Goal: Information Seeking & Learning: Learn about a topic

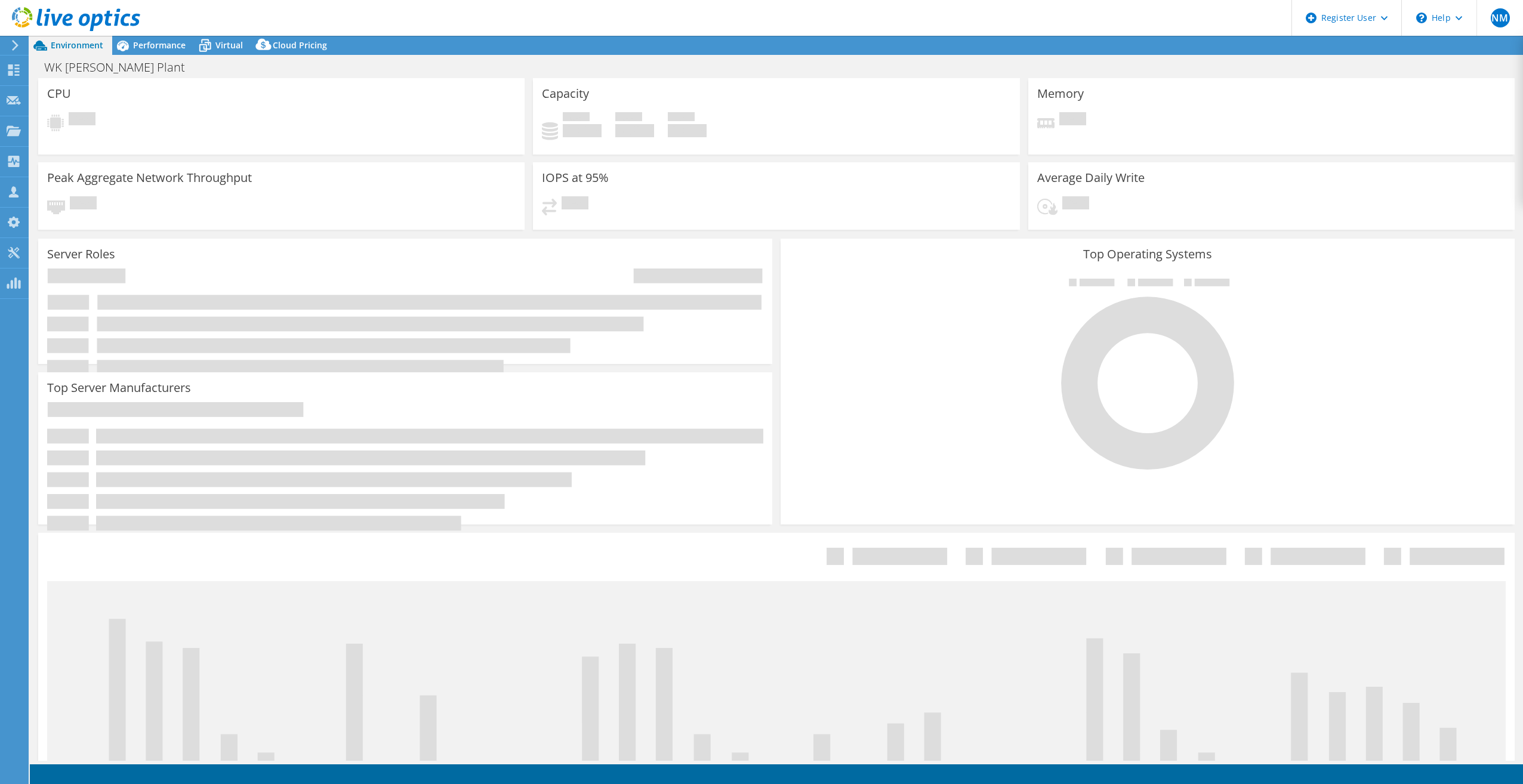
select select "USD"
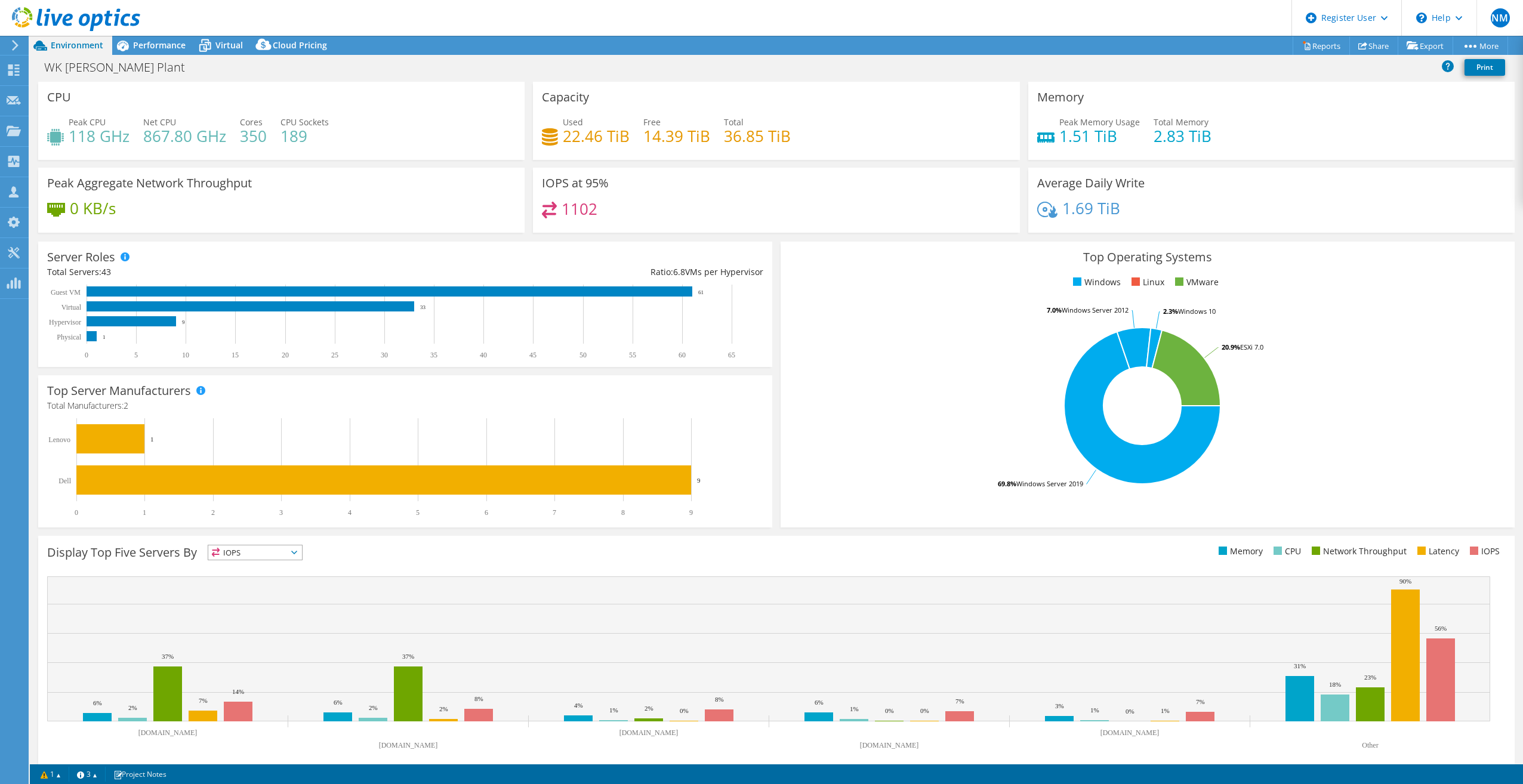
click at [138, 36] on div at bounding box center [70, 20] width 140 height 40
click at [143, 37] on div "Performance" at bounding box center [153, 45] width 82 height 19
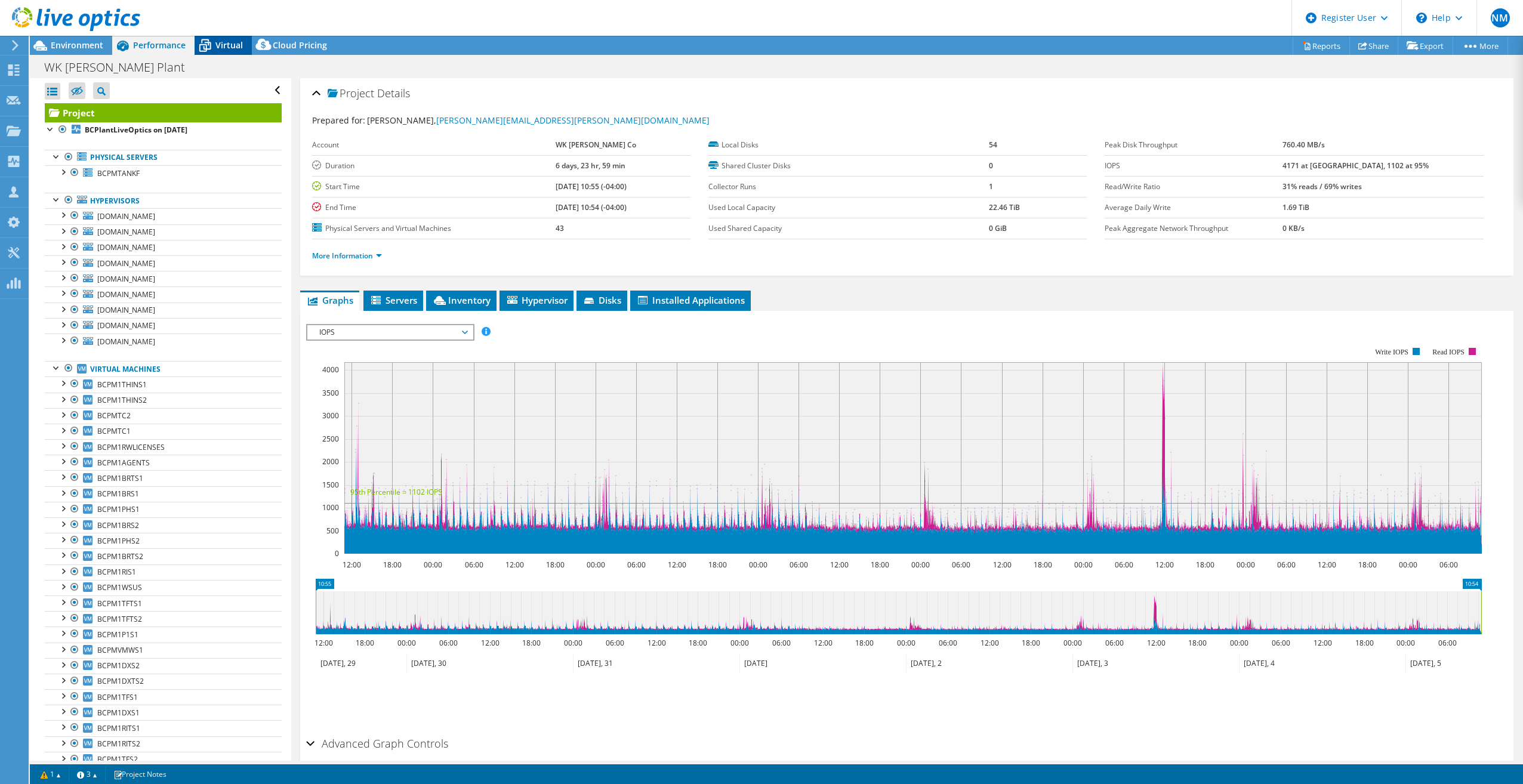
click at [219, 48] on span "Virtual" at bounding box center [229, 45] width 27 height 11
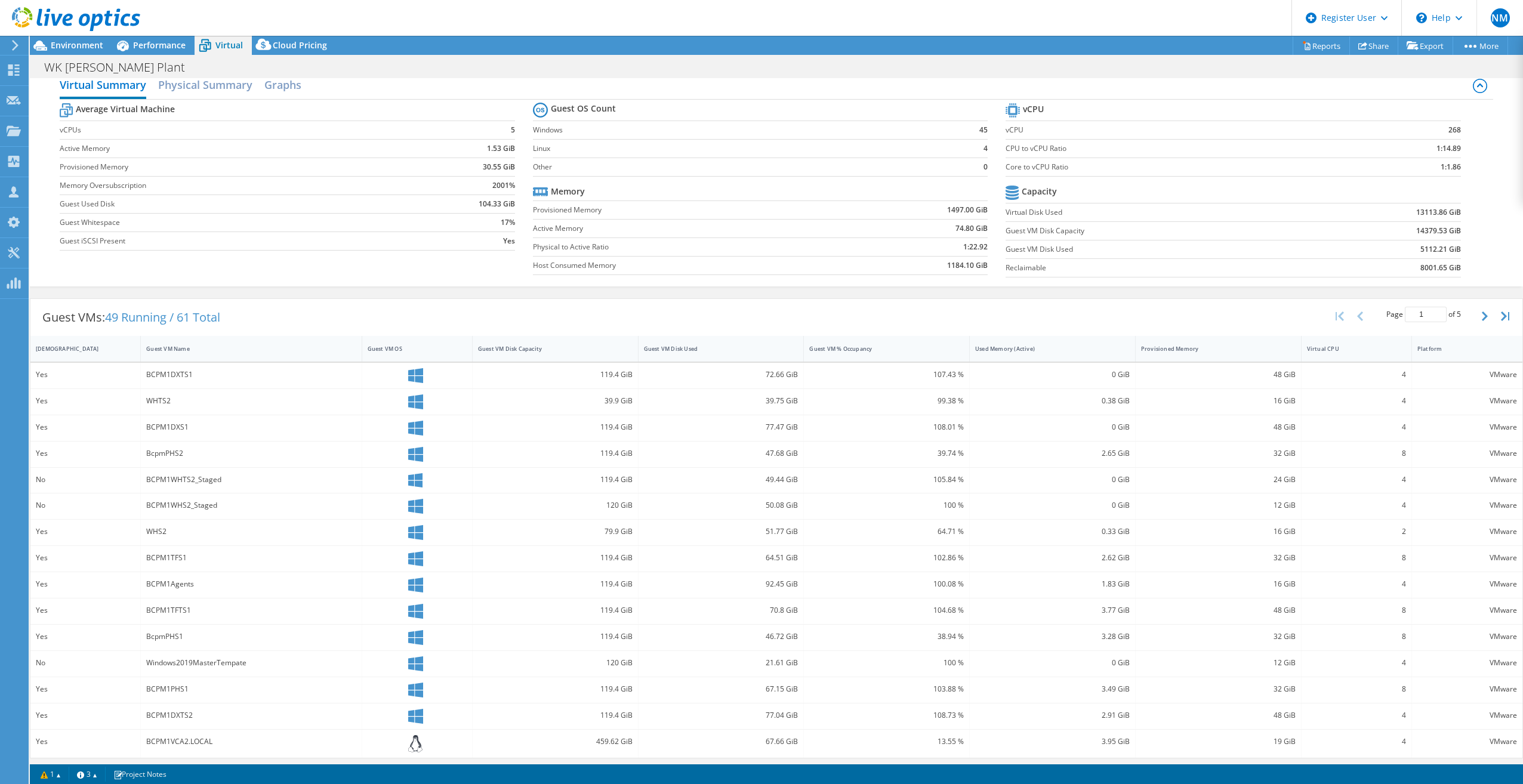
scroll to position [18, 0]
click at [290, 349] on div "Guest VM Name" at bounding box center [243, 345] width 206 height 19
click at [290, 349] on div "Guest VM Name" at bounding box center [243, 347] width 195 height 8
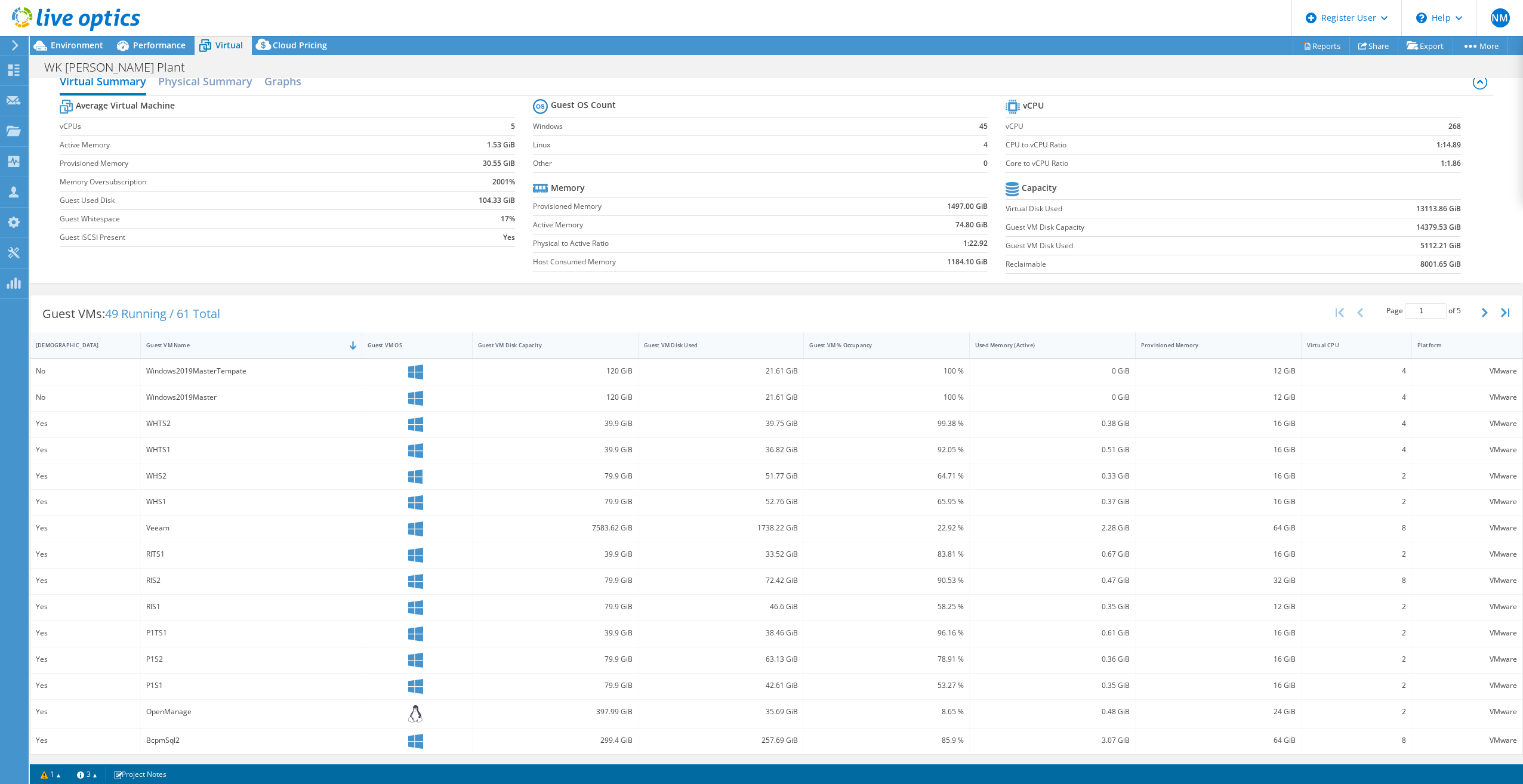
click at [290, 349] on div "Guest VM Name" at bounding box center [243, 345] width 206 height 19
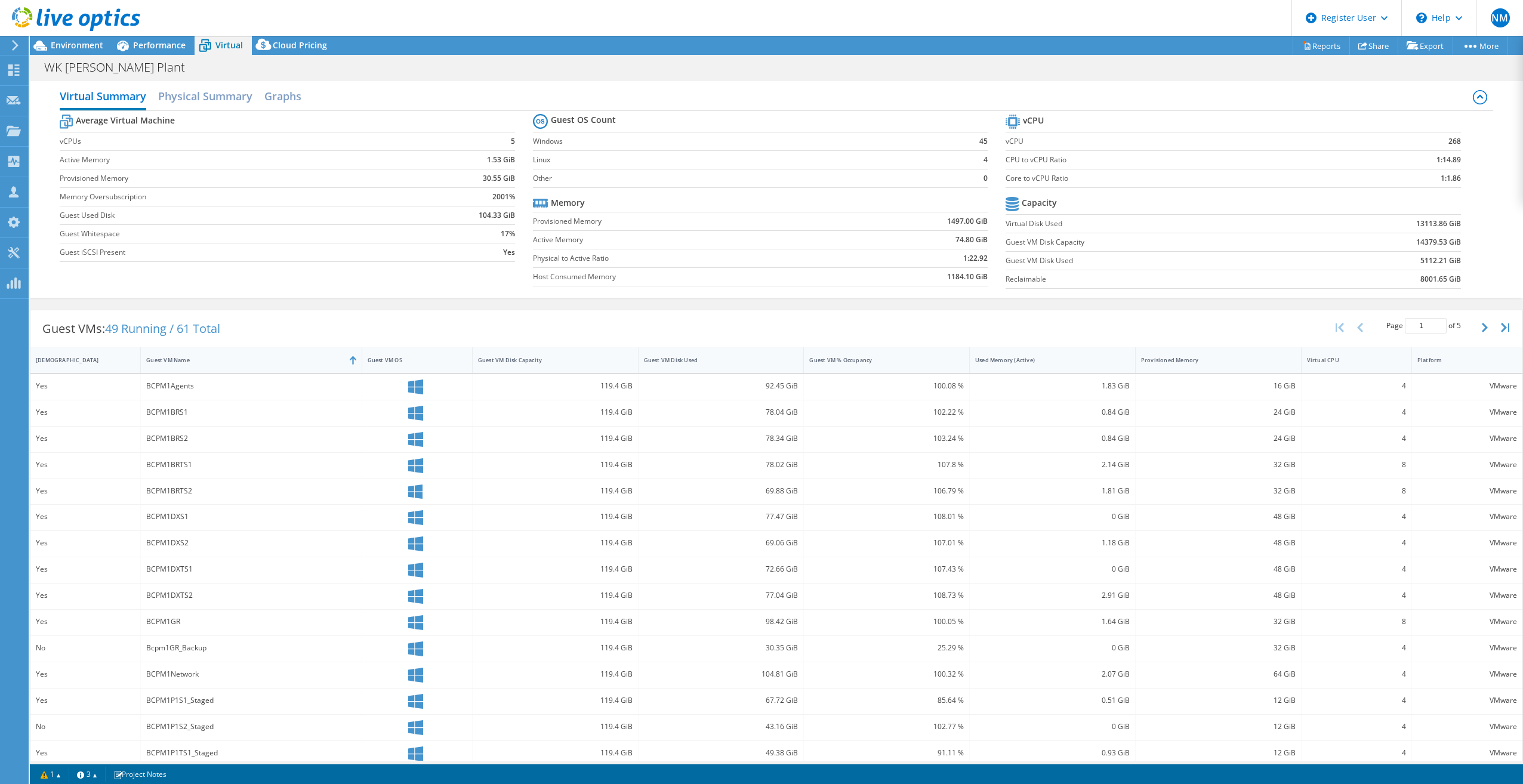
scroll to position [0, 0]
click at [200, 102] on h2 "Physical Summary" at bounding box center [205, 100] width 94 height 26
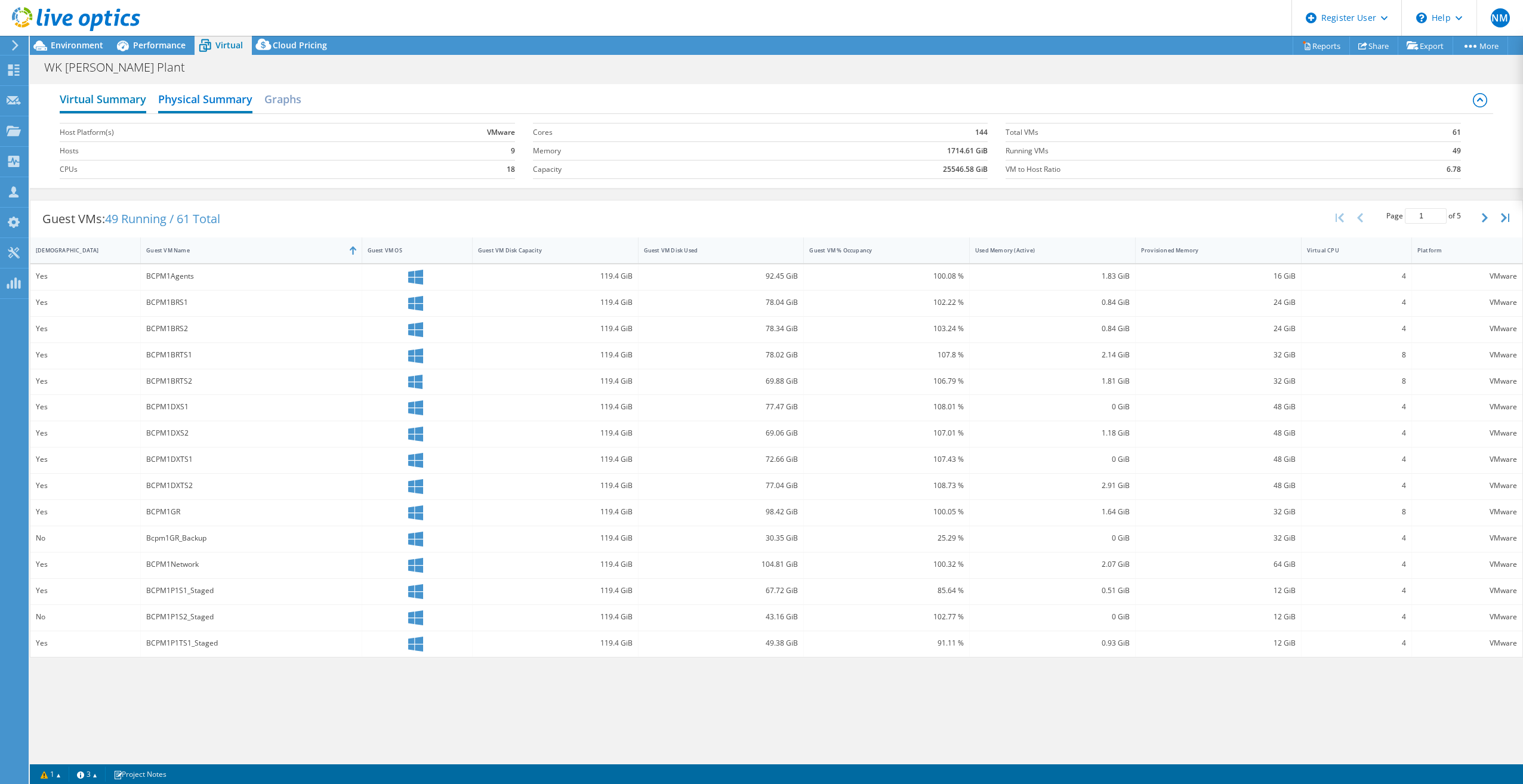
click at [130, 98] on h2 "Virtual Summary" at bounding box center [103, 100] width 86 height 26
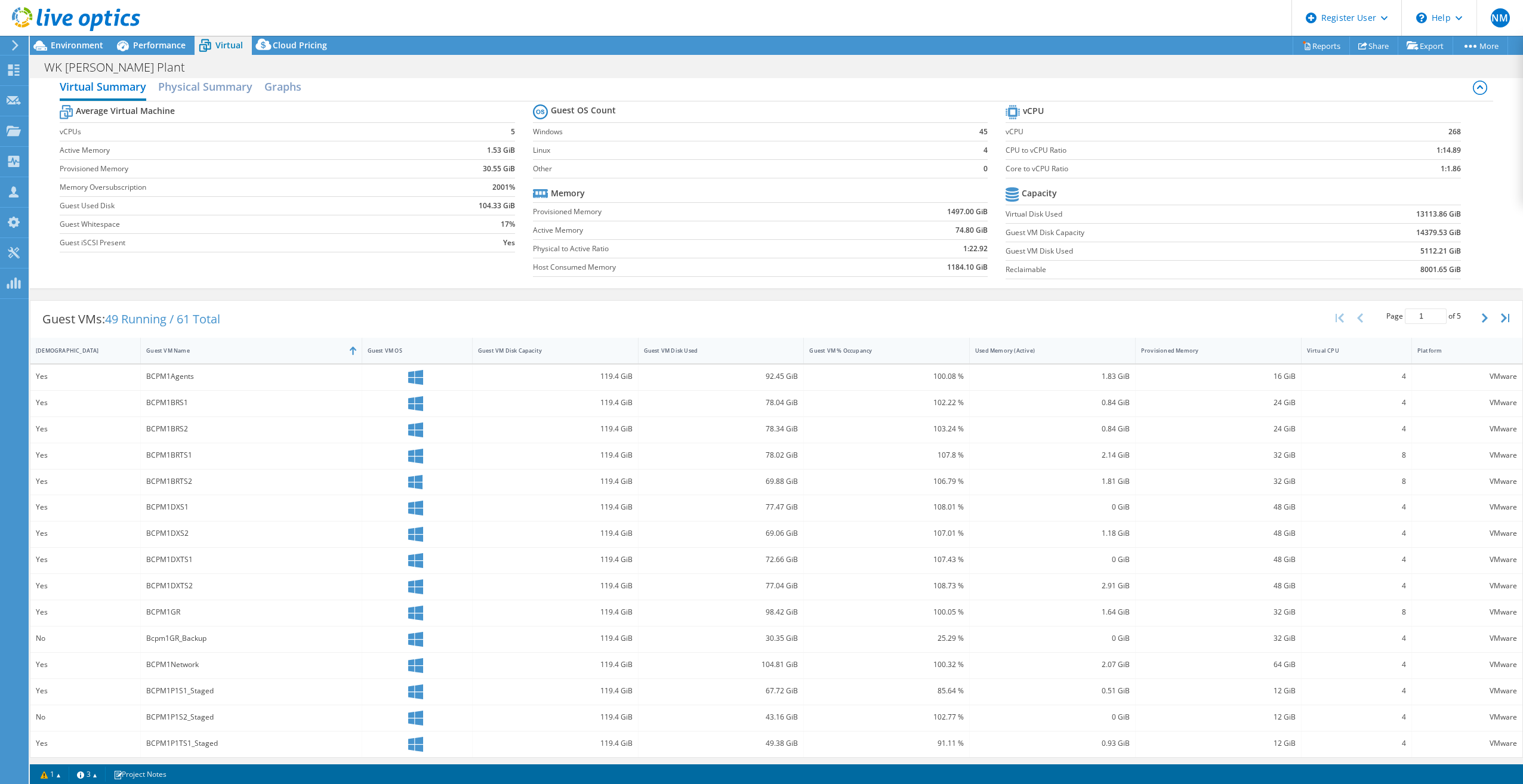
scroll to position [16, 0]
click at [302, 342] on div "Guest VM Name" at bounding box center [243, 347] width 206 height 19
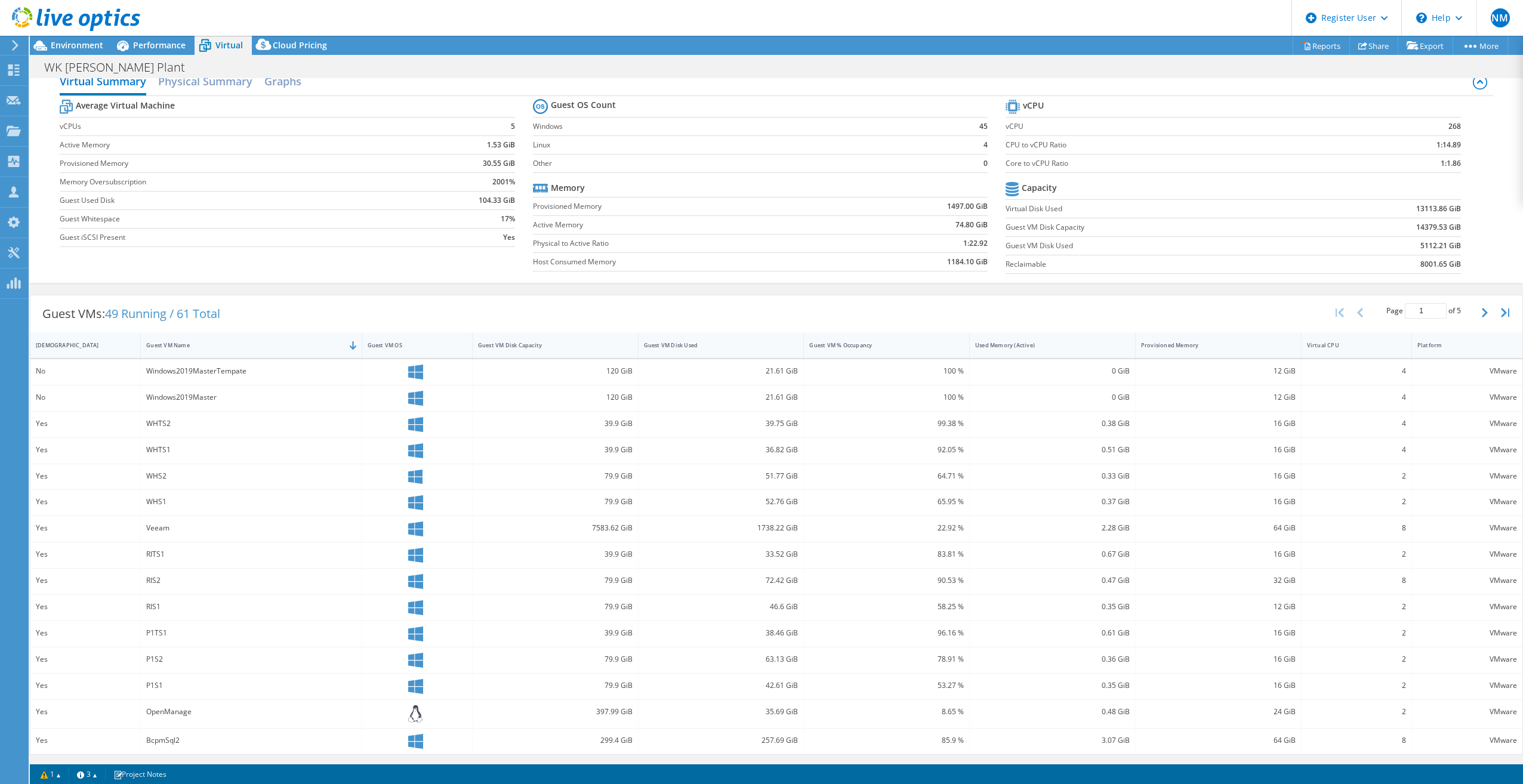
click at [104, 347] on div "[DEMOGRAPHIC_DATA]" at bounding box center [78, 345] width 85 height 8
click at [104, 347] on div "[DEMOGRAPHIC_DATA]" at bounding box center [78, 347] width 85 height 8
click at [185, 336] on div "Guest VM Name" at bounding box center [243, 345] width 206 height 19
click at [185, 336] on div "Guest VM Name" at bounding box center [251, 348] width 221 height 26
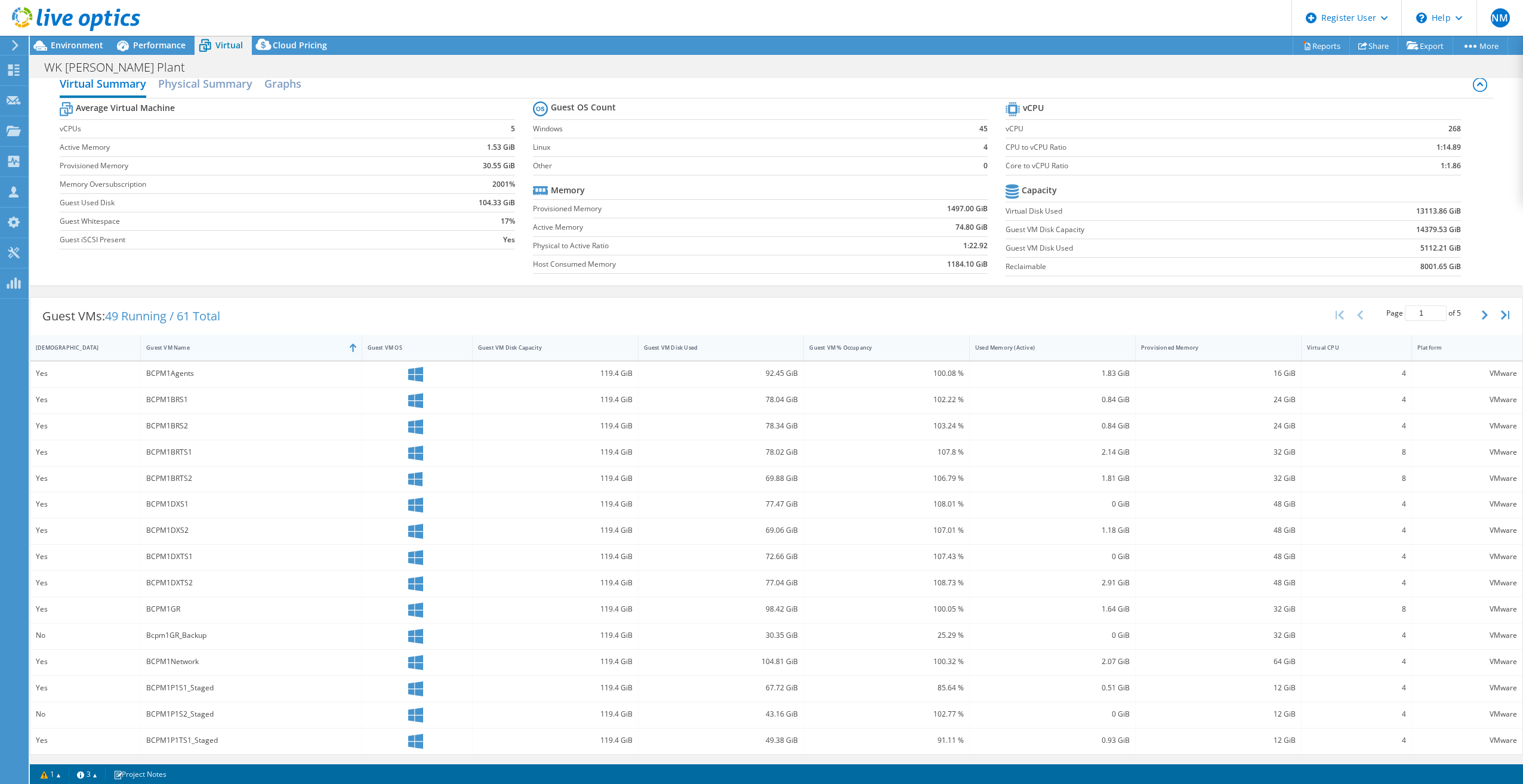
scroll to position [18, 0]
click at [75, 39] on div at bounding box center [70, 20] width 140 height 40
click at [81, 46] on span "Environment" at bounding box center [77, 45] width 53 height 11
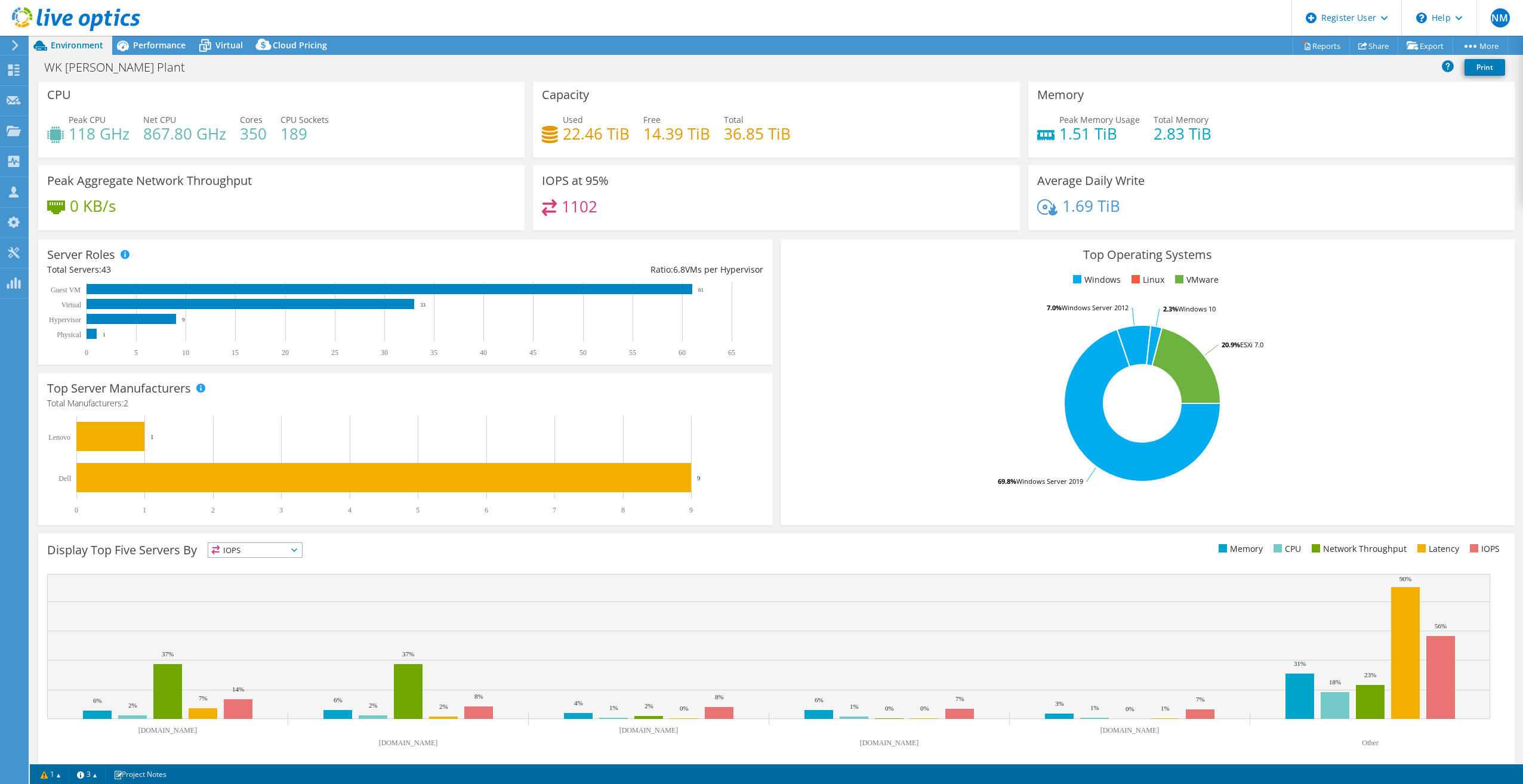
scroll to position [0, 0]
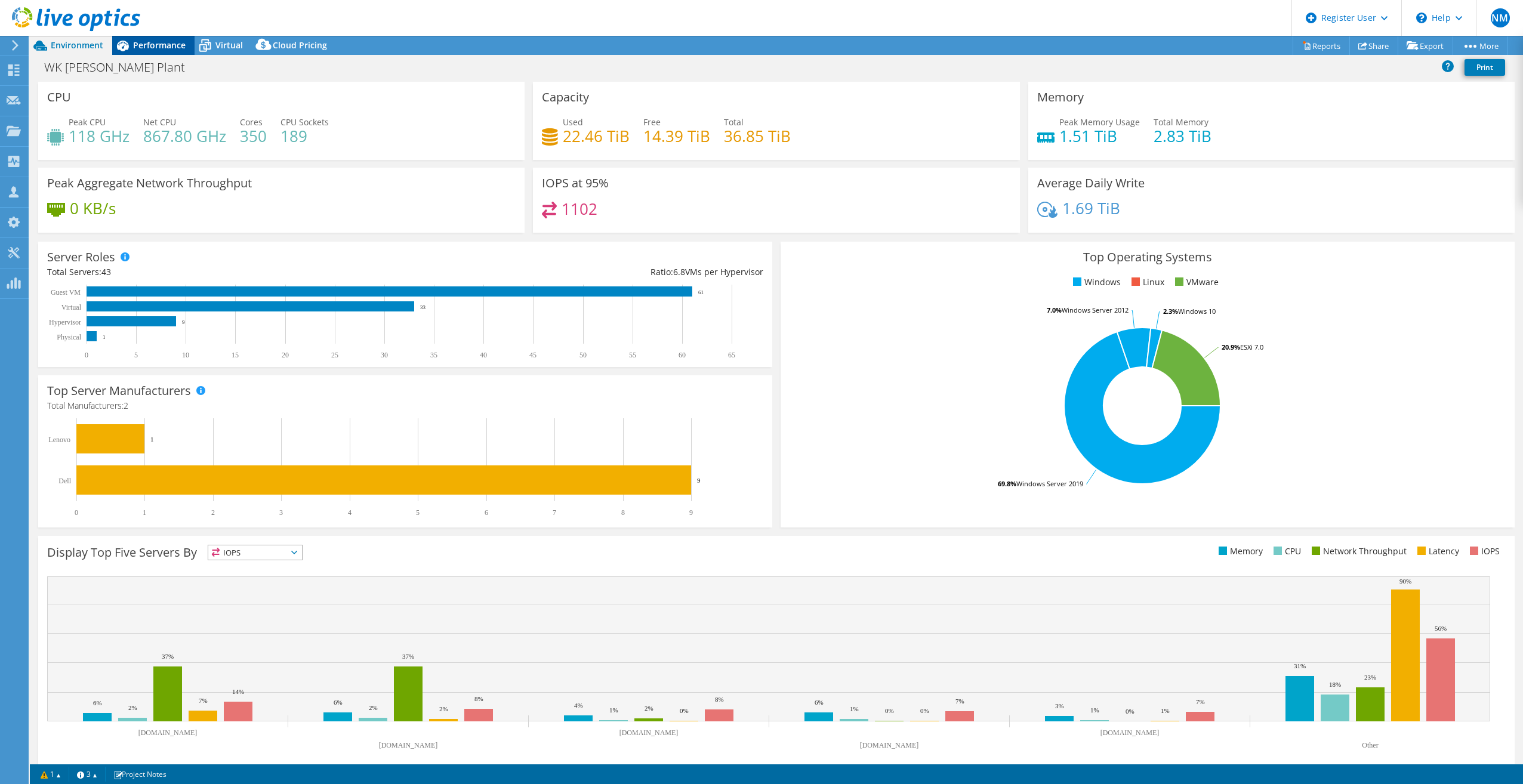
click at [183, 48] on span "Performance" at bounding box center [159, 45] width 53 height 11
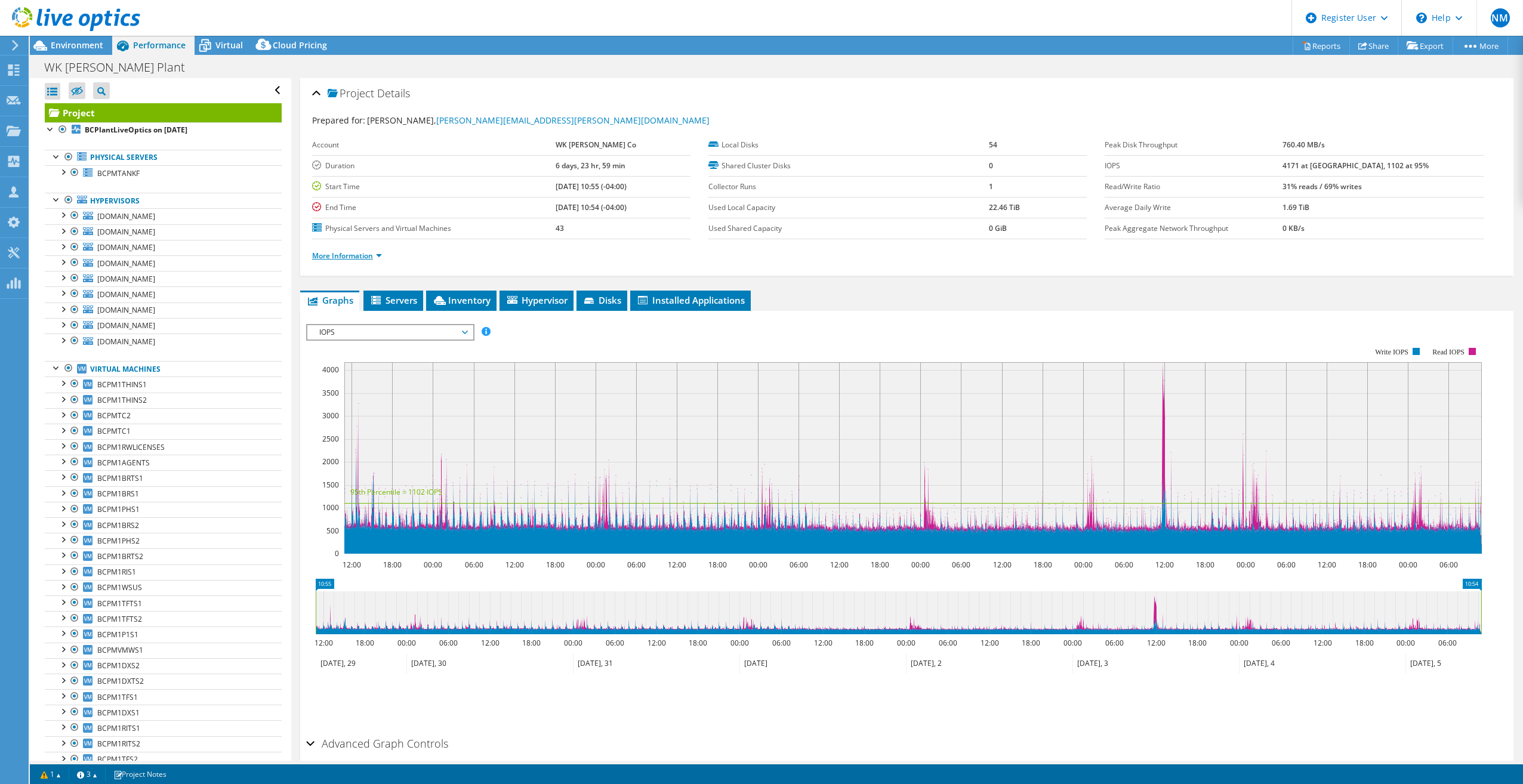
click at [380, 251] on link "More Information" at bounding box center [347, 255] width 70 height 10
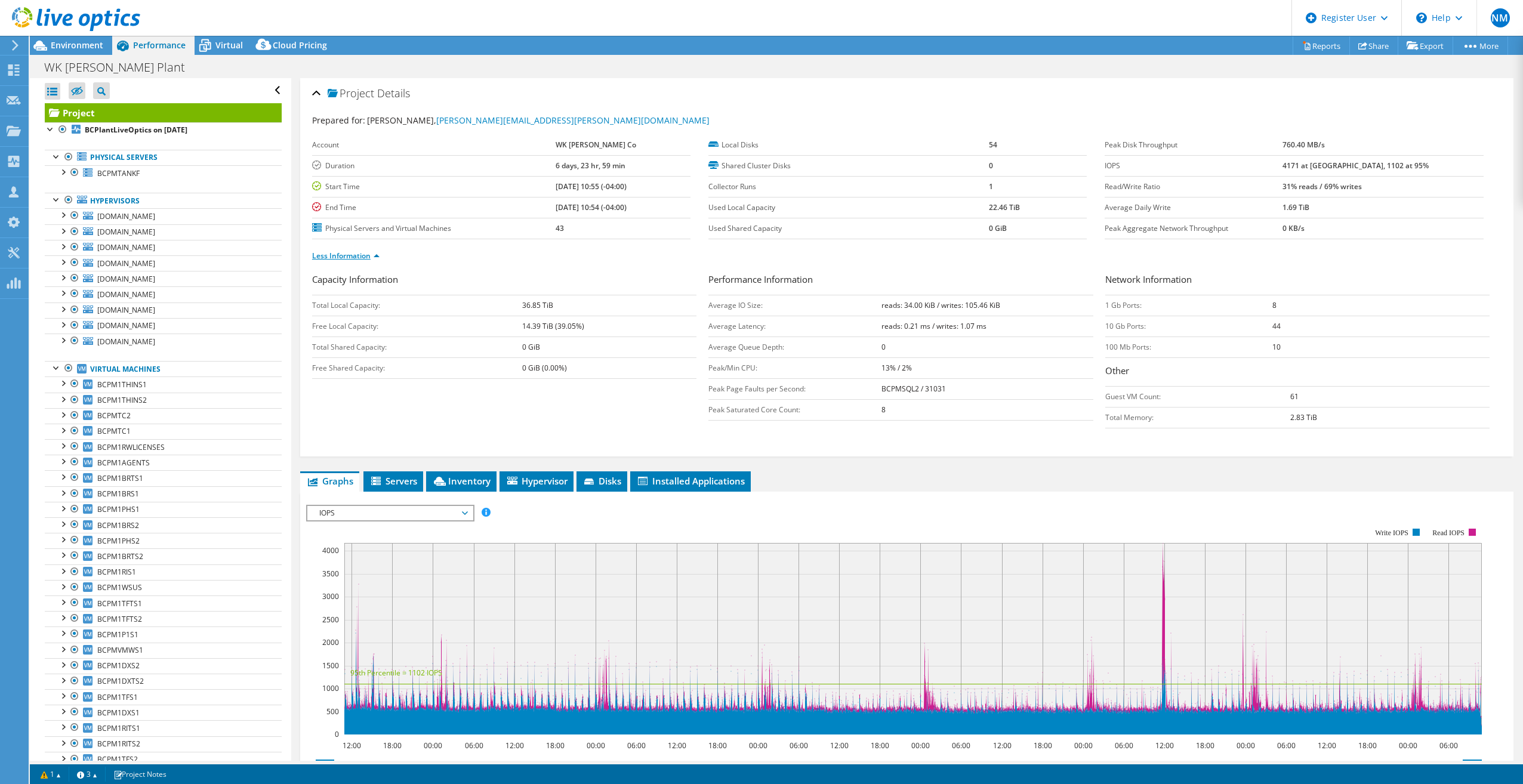
click at [380, 251] on li "Less Information" at bounding box center [350, 256] width 75 height 13
click at [371, 256] on link "Less Information" at bounding box center [346, 255] width 68 height 10
